Goal: Information Seeking & Learning: Learn about a topic

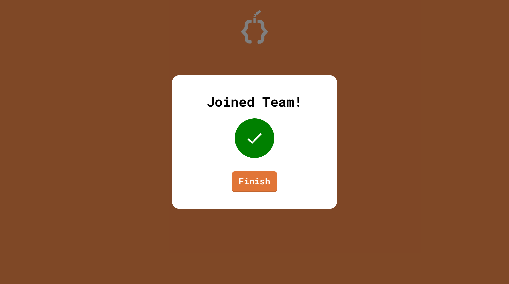
click at [249, 173] on link "Finish" at bounding box center [254, 181] width 45 height 21
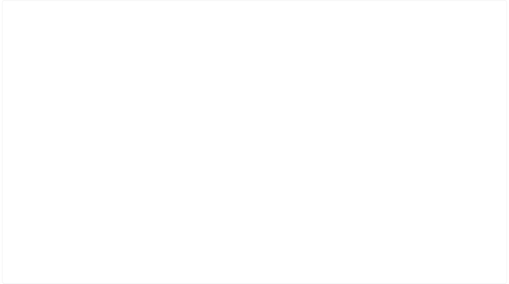
click at [251, 176] on div at bounding box center [254, 142] width 505 height 284
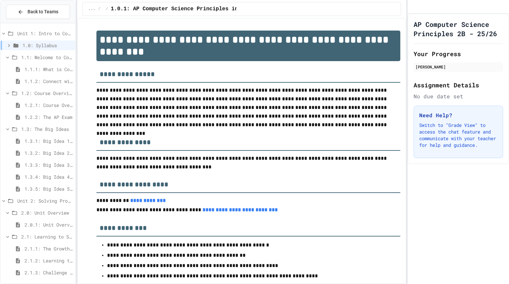
click at [46, 251] on span "2.1.1: The Growth Mindset" at bounding box center [49, 248] width 48 height 7
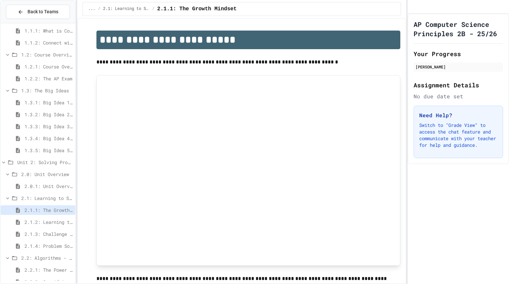
scroll to position [419, 0]
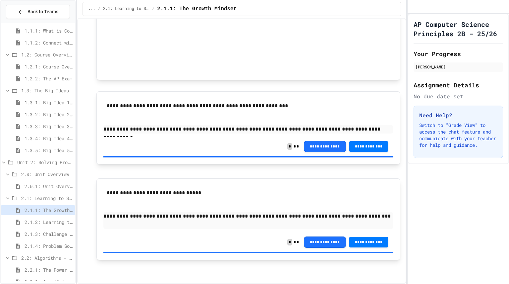
click at [44, 217] on div "2.1.1: The Growth Mindset" at bounding box center [38, 211] width 75 height 12
click at [44, 220] on span "2.1.2: Learning to Solve Hard Problems" at bounding box center [49, 221] width 48 height 7
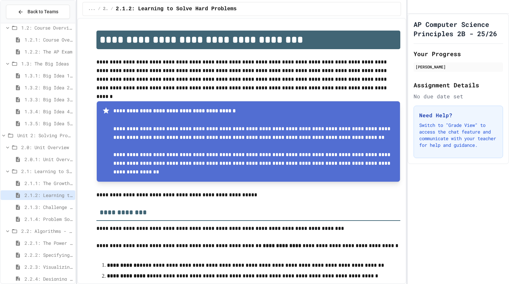
scroll to position [66, 0]
click at [44, 241] on span "2.2.1: The Power of Algorithms" at bounding box center [49, 242] width 48 height 7
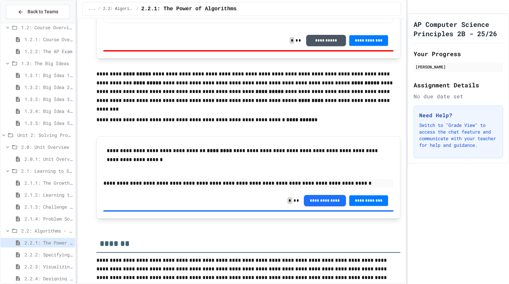
scroll to position [1329, 0]
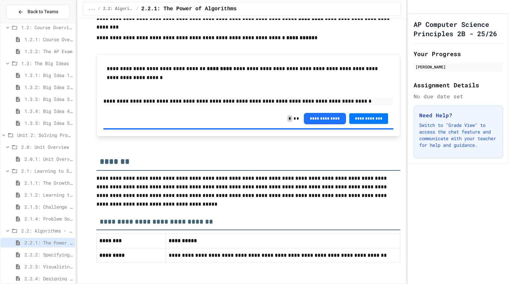
click at [42, 253] on span "2.2.2: Specifying Ideas with Pseudocode" at bounding box center [49, 254] width 48 height 7
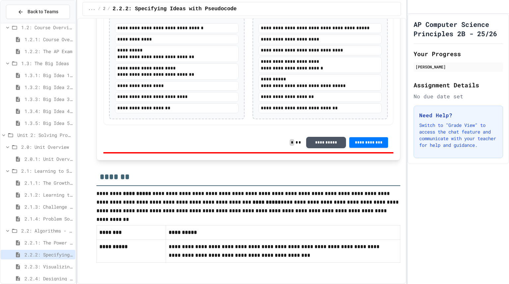
scroll to position [1335, 0]
click at [39, 266] on span "2.2.3: Visualizing Logic with Flowcharts" at bounding box center [49, 266] width 48 height 7
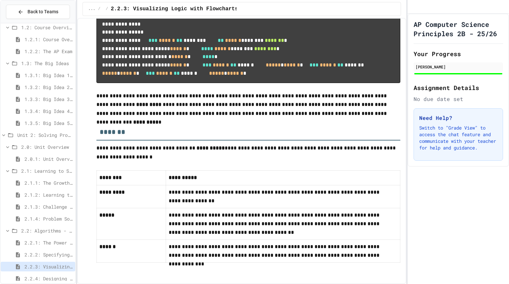
scroll to position [85, 0]
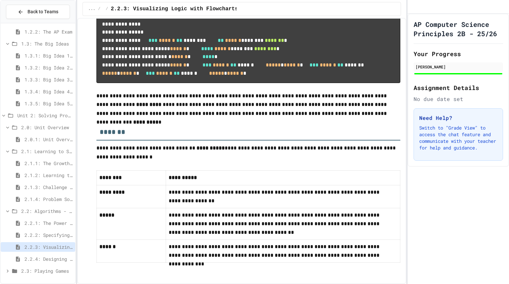
click at [37, 262] on div "2.2.4: Designing Flowcharts" at bounding box center [38, 259] width 75 height 10
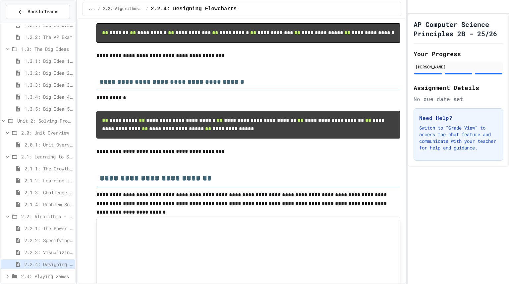
scroll to position [180, 0]
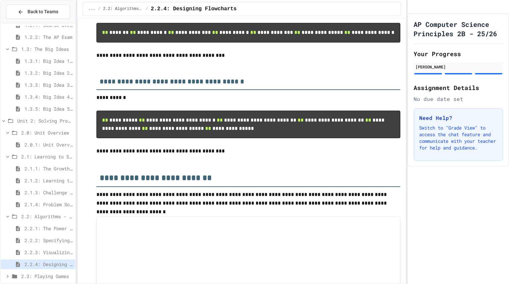
click at [138, 147] on p at bounding box center [248, 142] width 304 height 9
click at [129, 147] on p at bounding box center [248, 142] width 304 height 9
click at [123, 155] on p "**********" at bounding box center [248, 151] width 304 height 9
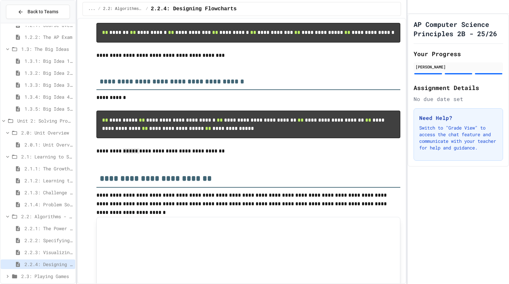
click at [162, 51] on p at bounding box center [248, 46] width 304 height 9
